Goal: Find specific page/section: Find specific page/section

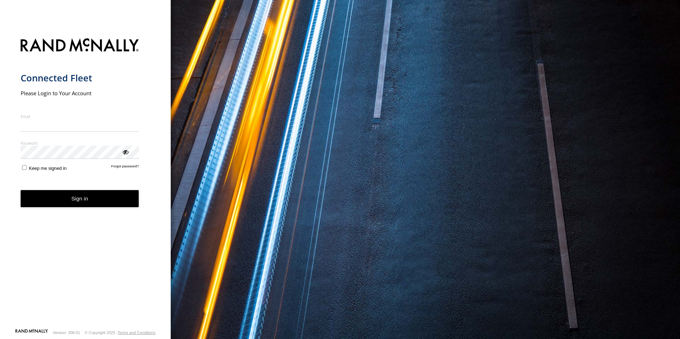
click at [89, 128] on input "Email" at bounding box center [80, 125] width 118 height 13
type input "**********"
click at [21, 190] on button "Sign in" at bounding box center [80, 198] width 118 height 17
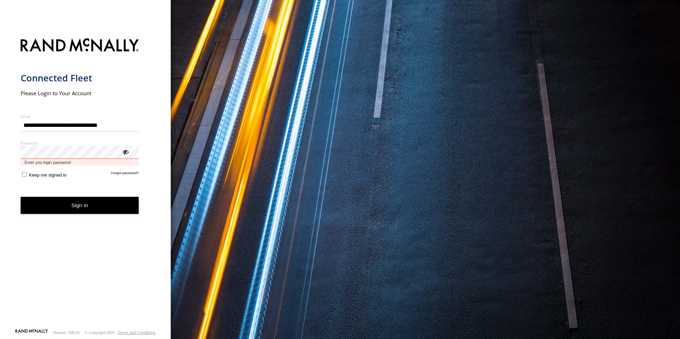
click at [21, 197] on button "Sign in" at bounding box center [80, 205] width 118 height 17
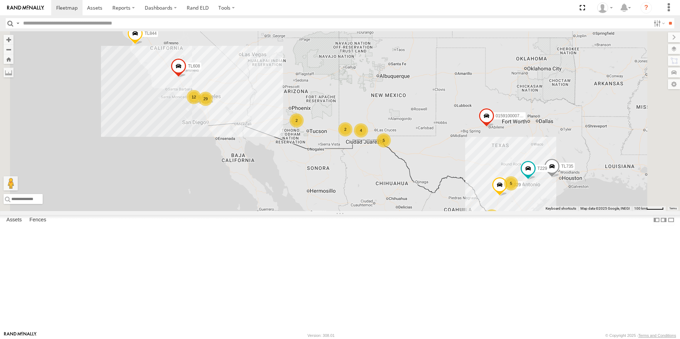
click at [352, 137] on div "2" at bounding box center [345, 129] width 14 height 14
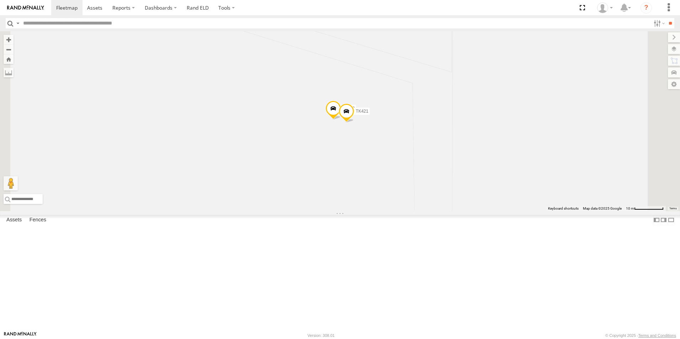
click at [354, 123] on span at bounding box center [346, 113] width 16 height 19
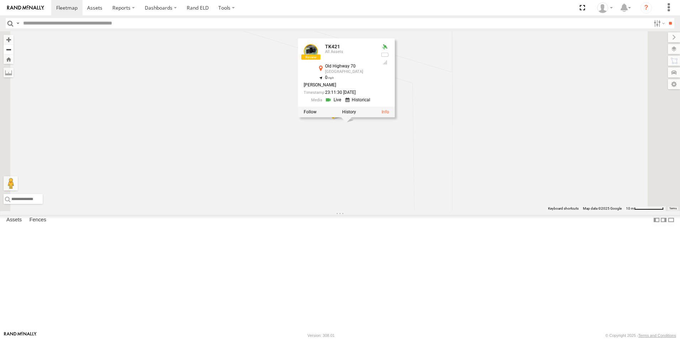
click at [14, 48] on button "Zoom out" at bounding box center [9, 49] width 10 height 10
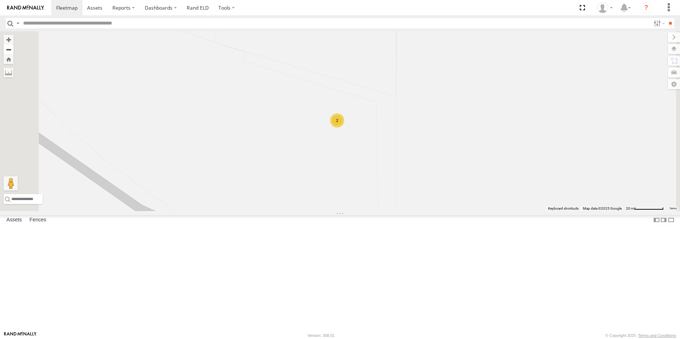
click at [14, 48] on button "Zoom out" at bounding box center [9, 49] width 10 height 10
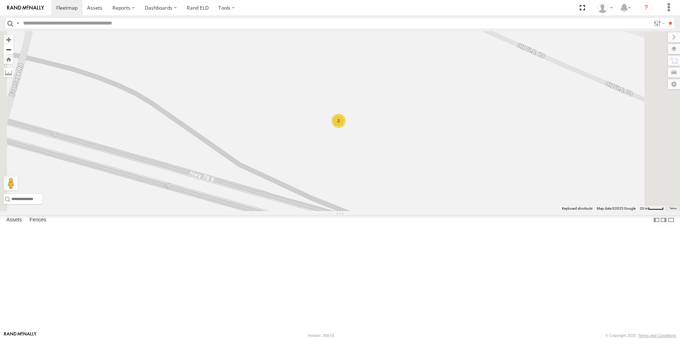
click at [14, 48] on button "Zoom out" at bounding box center [9, 49] width 10 height 10
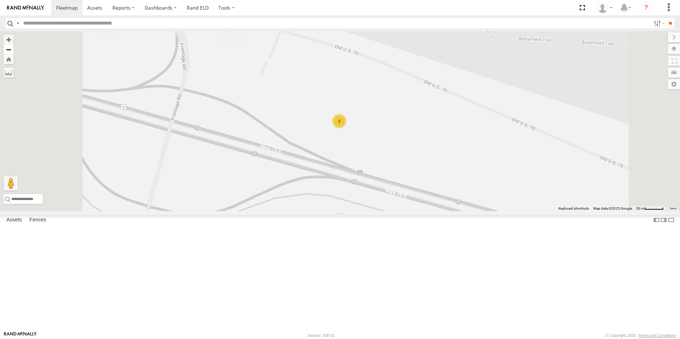
click at [14, 48] on button "Zoom out" at bounding box center [9, 49] width 10 height 10
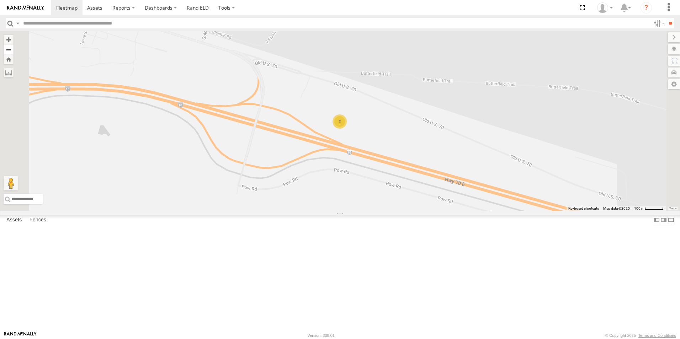
click at [14, 48] on button "Zoom out" at bounding box center [9, 49] width 10 height 10
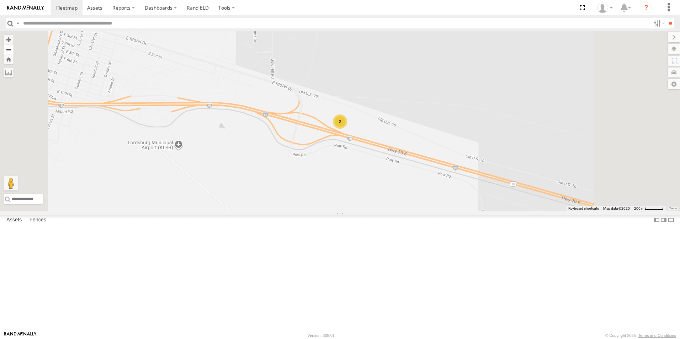
click at [14, 48] on button "Zoom out" at bounding box center [9, 49] width 10 height 10
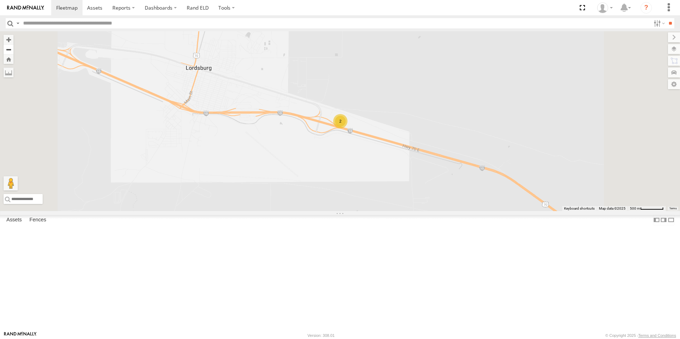
click at [14, 48] on button "Zoom out" at bounding box center [9, 49] width 10 height 10
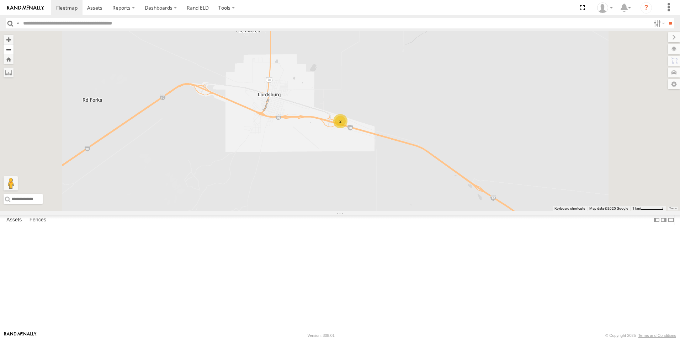
click at [14, 48] on button "Zoom out" at bounding box center [9, 49] width 10 height 10
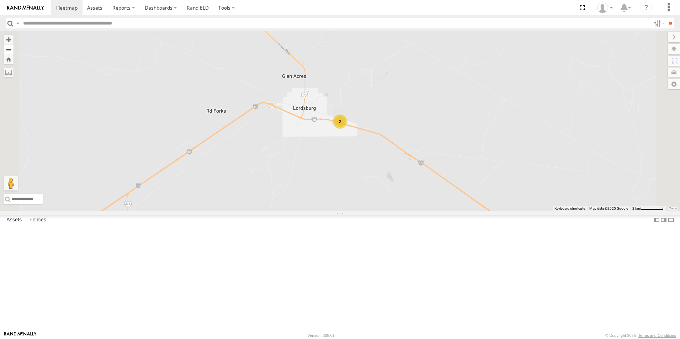
click at [14, 48] on button "Zoom out" at bounding box center [9, 49] width 10 height 10
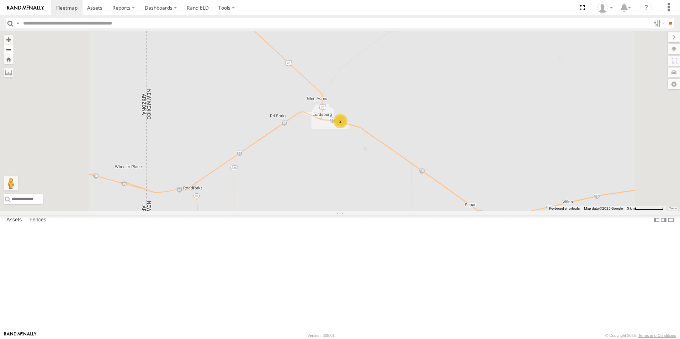
click at [14, 48] on button "Zoom out" at bounding box center [9, 49] width 10 height 10
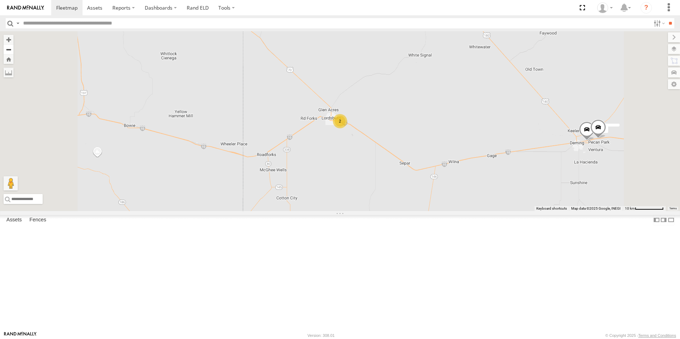
click at [14, 48] on button "Zoom out" at bounding box center [9, 49] width 10 height 10
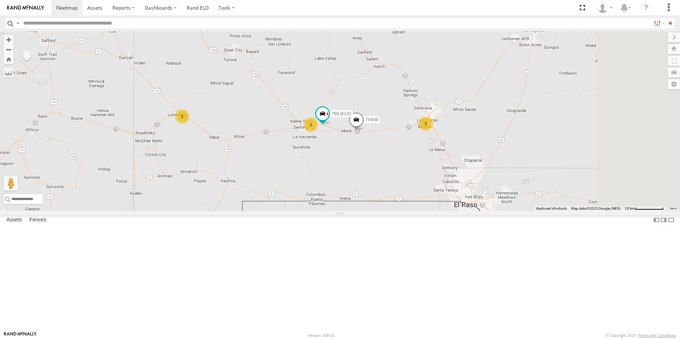
drag, startPoint x: 452, startPoint y: 85, endPoint x: 294, endPoint y: 81, distance: 157.9
click at [294, 81] on div "015910000779481 TL844 TL029 TL845 T229 TL735 TL608 2 2 TK938 769 (ELD) 2" at bounding box center [340, 121] width 680 height 180
click at [433, 131] on div "2" at bounding box center [425, 124] width 14 height 14
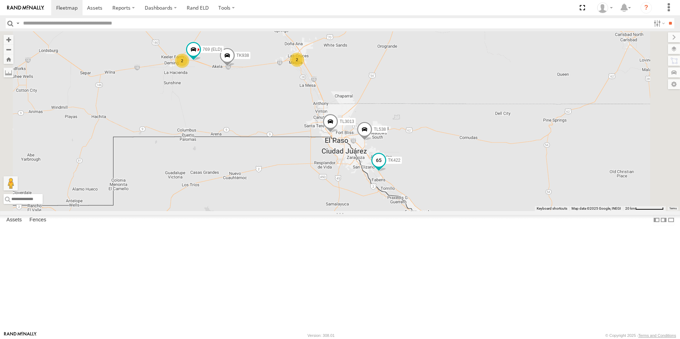
click at [385, 167] on span at bounding box center [378, 160] width 13 height 13
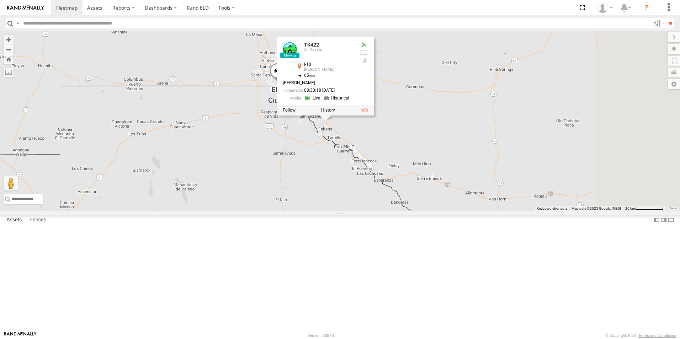
drag, startPoint x: 558, startPoint y: 206, endPoint x: 497, endPoint y: 145, distance: 86.2
click at [498, 145] on div "015910000779481 TL844 TL029 TL845 T229 TL735 TL608 TK938 769 (ELD) TL538 TK422 …" at bounding box center [340, 121] width 680 height 180
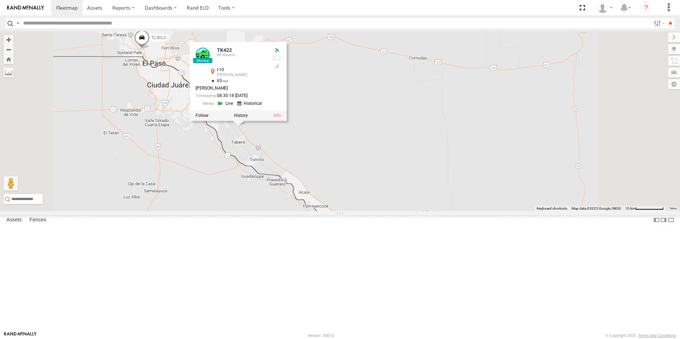
click at [440, 177] on div "015910000779481 TL844 TL029 TL845 T229 TL735 TL608 TK938 769 (ELD) TL538 TK422 …" at bounding box center [340, 121] width 680 height 180
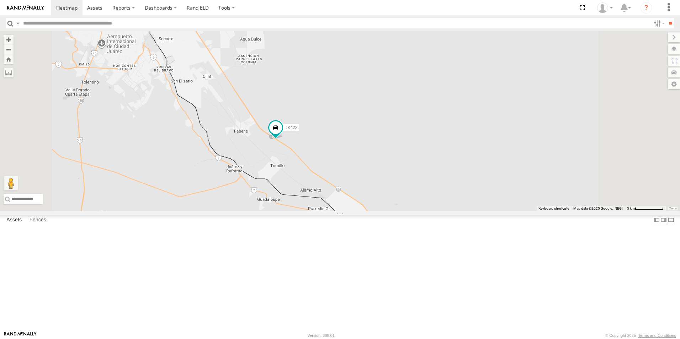
drag, startPoint x: 448, startPoint y: 161, endPoint x: 423, endPoint y: 69, distance: 95.7
click at [423, 69] on div "015910000779481 TL844 TL029 TL845 T229 TL735 TL608 TK938 769 (ELD) TL538 TK422 …" at bounding box center [340, 121] width 680 height 180
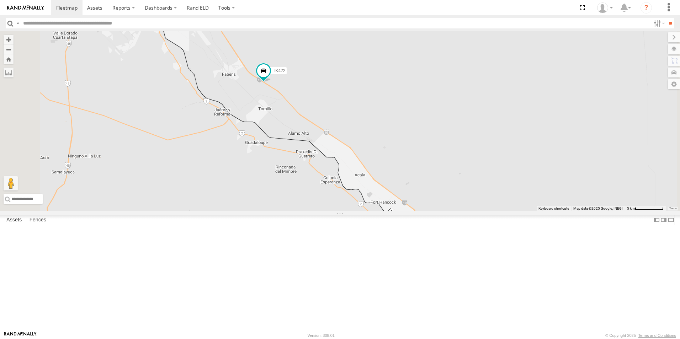
drag, startPoint x: 449, startPoint y: 161, endPoint x: 437, endPoint y: 103, distance: 59.2
click at [437, 103] on div "015910000779481 TL844 TL029 TL845 T229 TL735 TL608 TK938 769 (ELD) TL538 TK422 …" at bounding box center [340, 121] width 680 height 180
